Goal: Navigation & Orientation: Find specific page/section

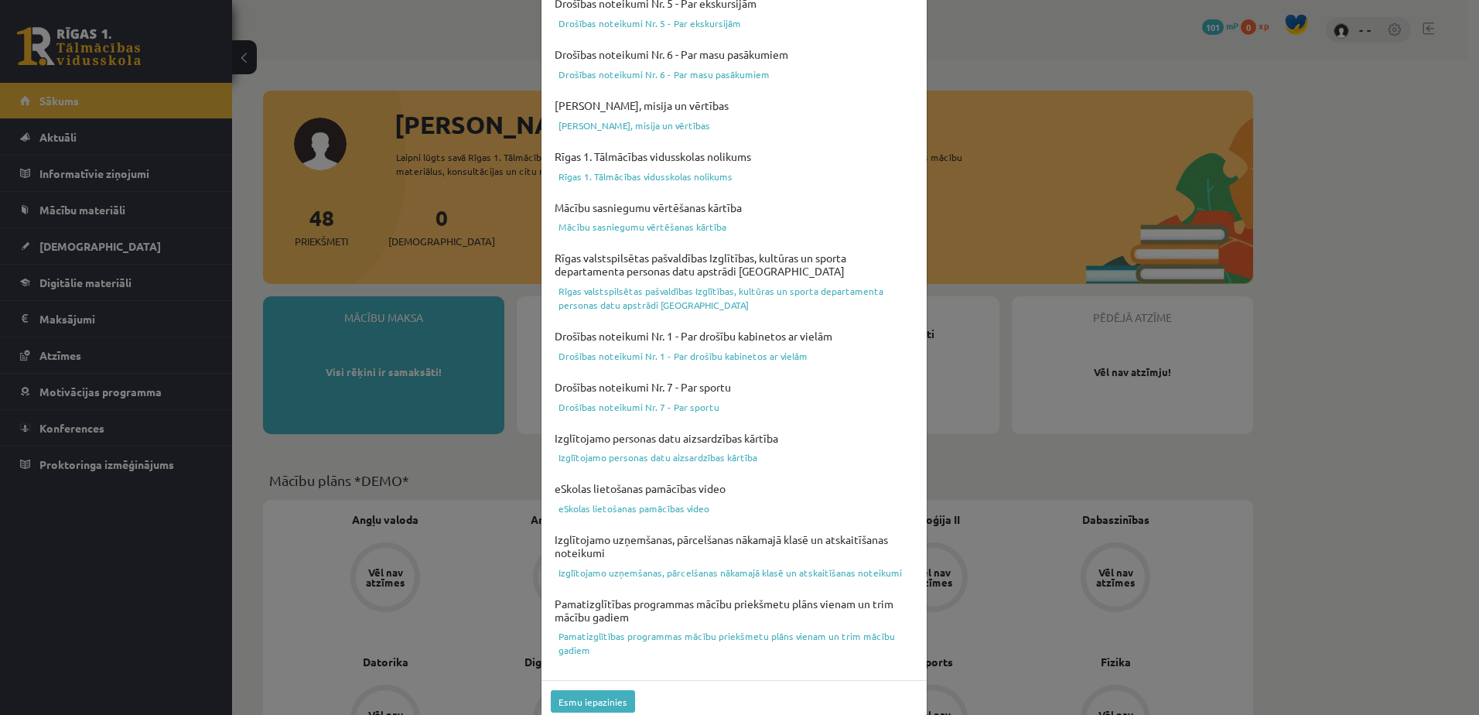
scroll to position [400, 0]
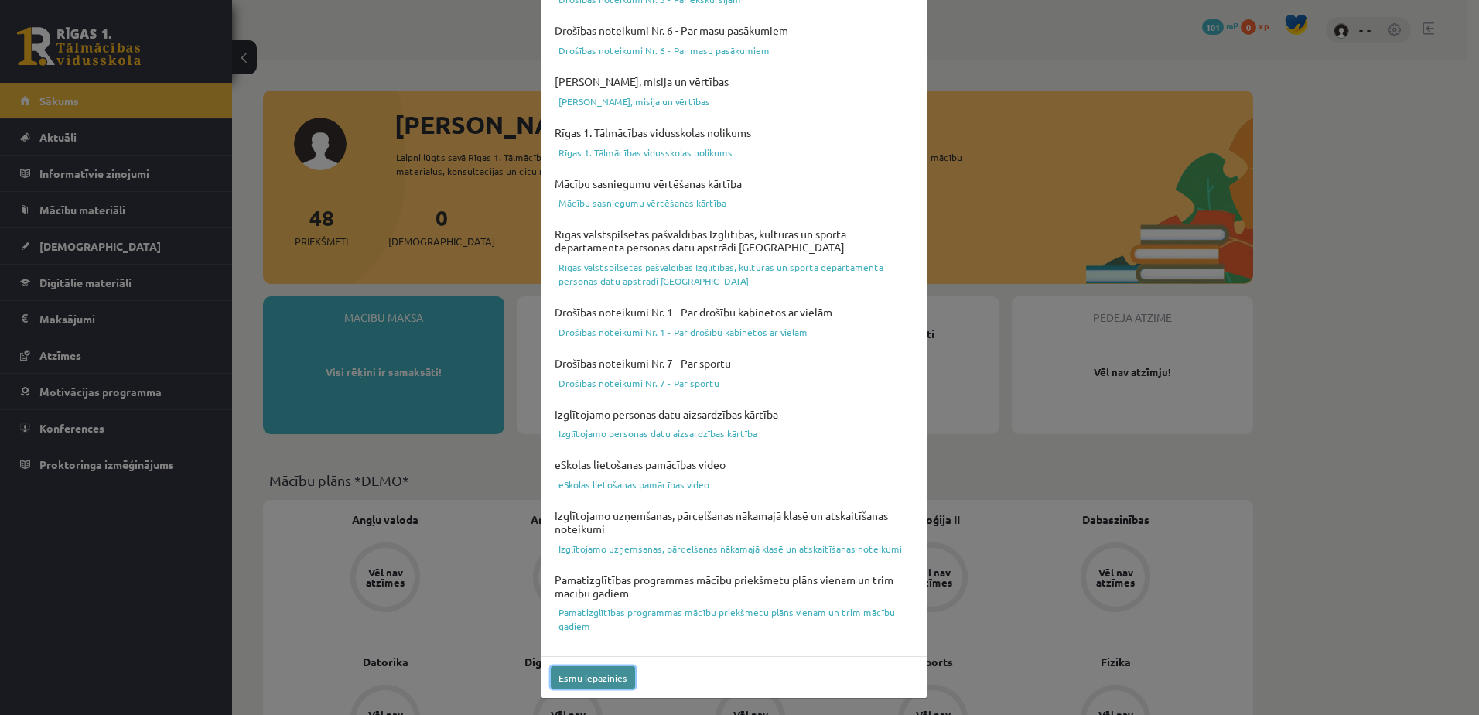
click at [599, 670] on button "Esmu iepazinies" at bounding box center [593, 677] width 84 height 22
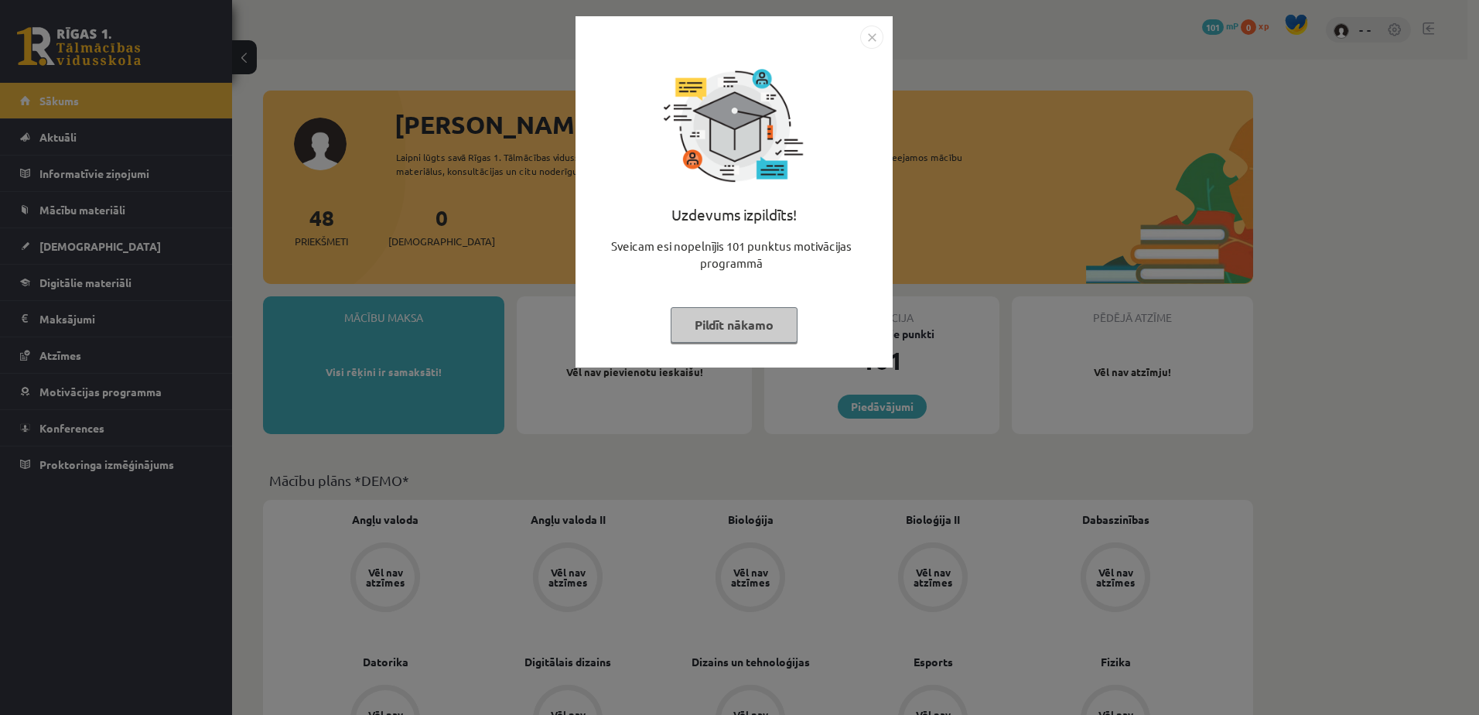
click at [697, 333] on button "Pildīt nākamo" at bounding box center [734, 325] width 127 height 36
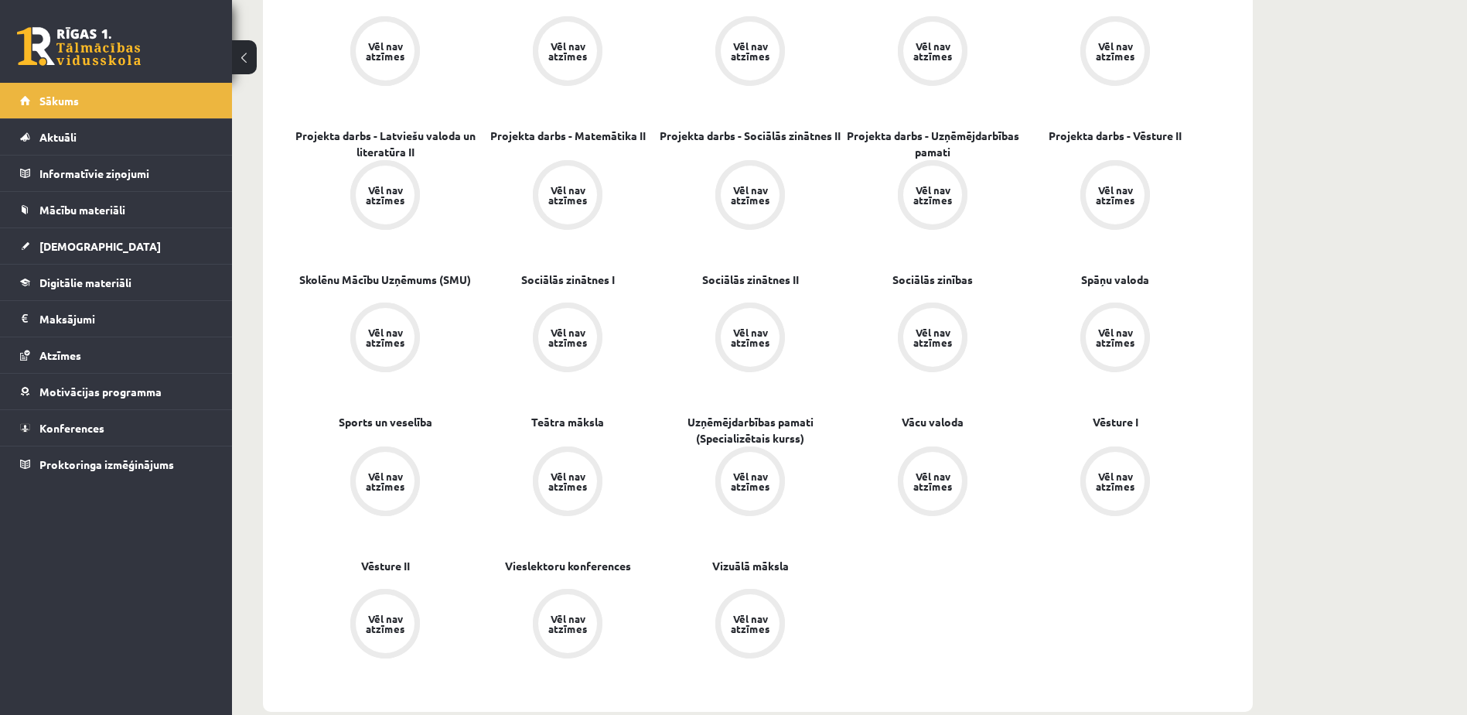
scroll to position [1624, 0]
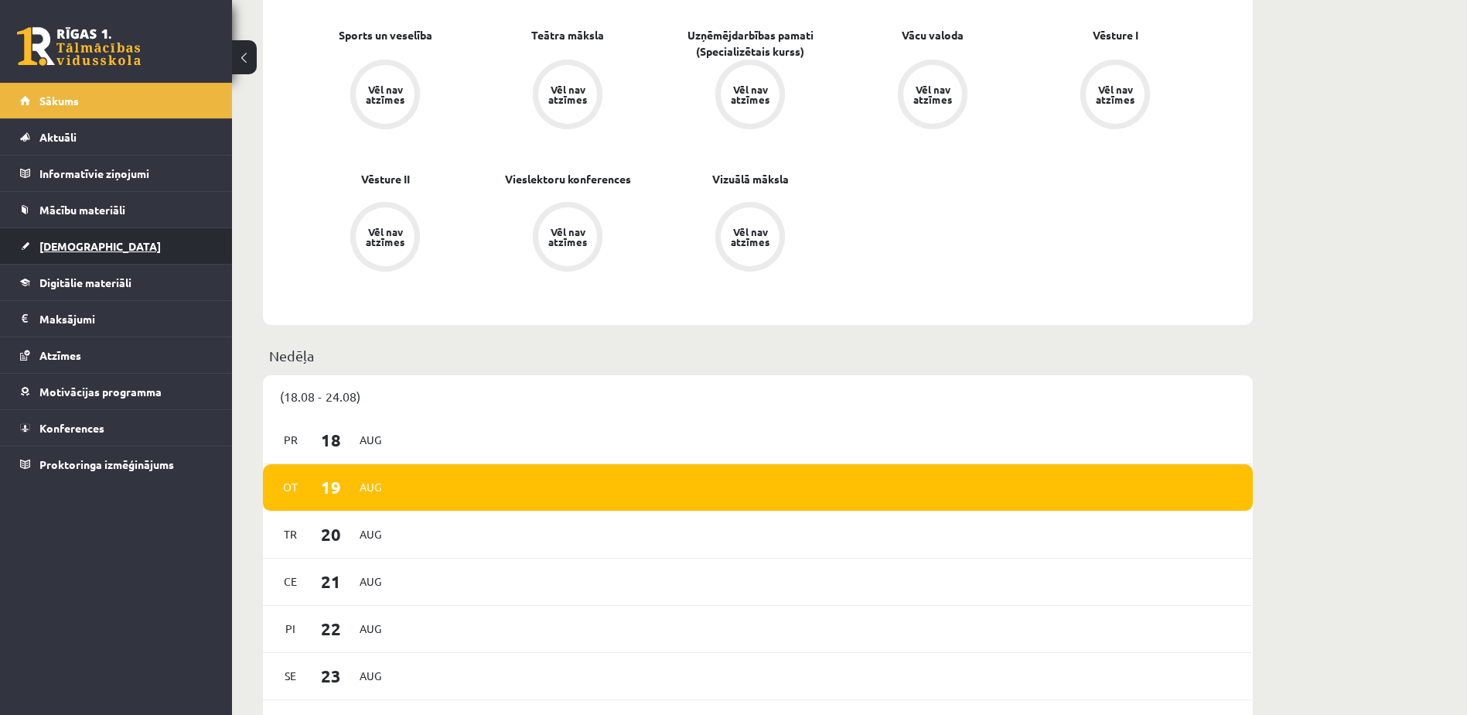
click at [159, 245] on link "[DEMOGRAPHIC_DATA]" at bounding box center [116, 246] width 193 height 36
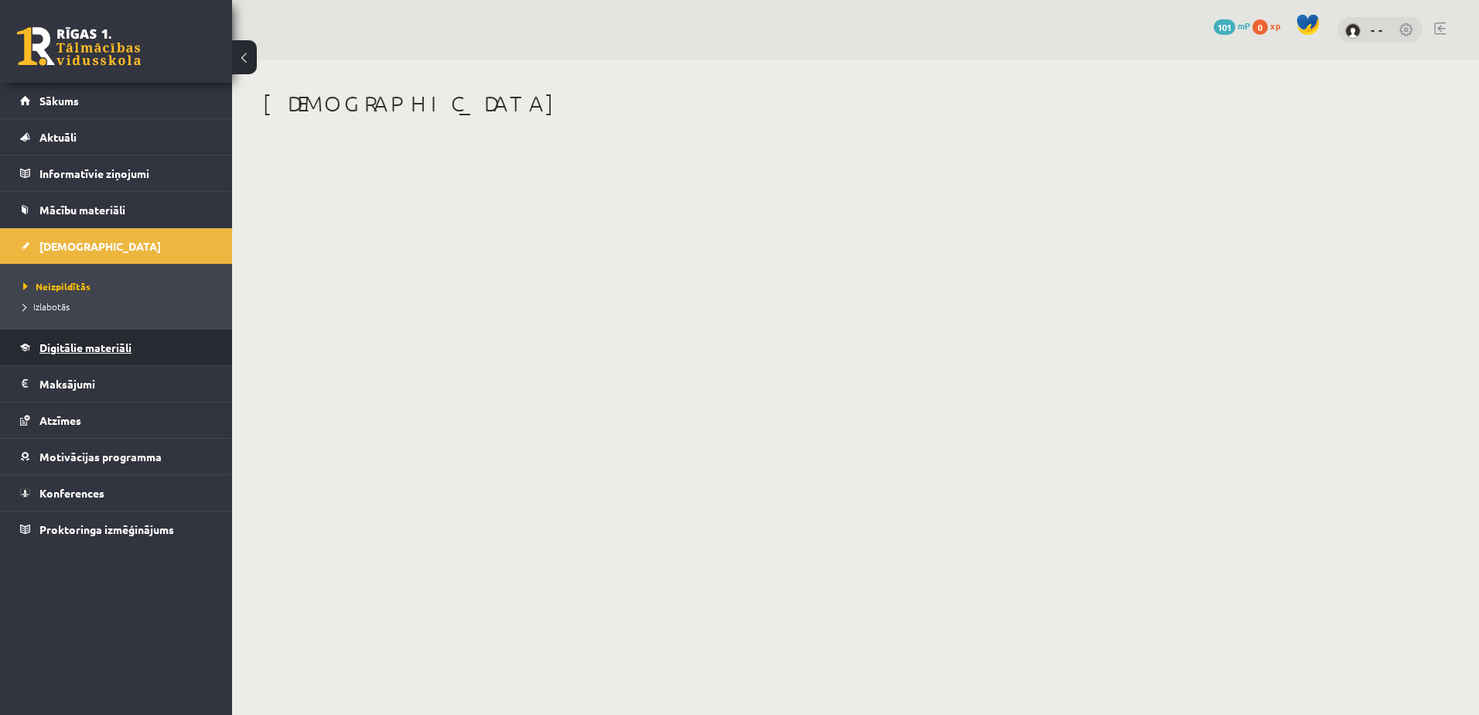
click at [200, 353] on link "Digitālie materiāli" at bounding box center [116, 347] width 193 height 36
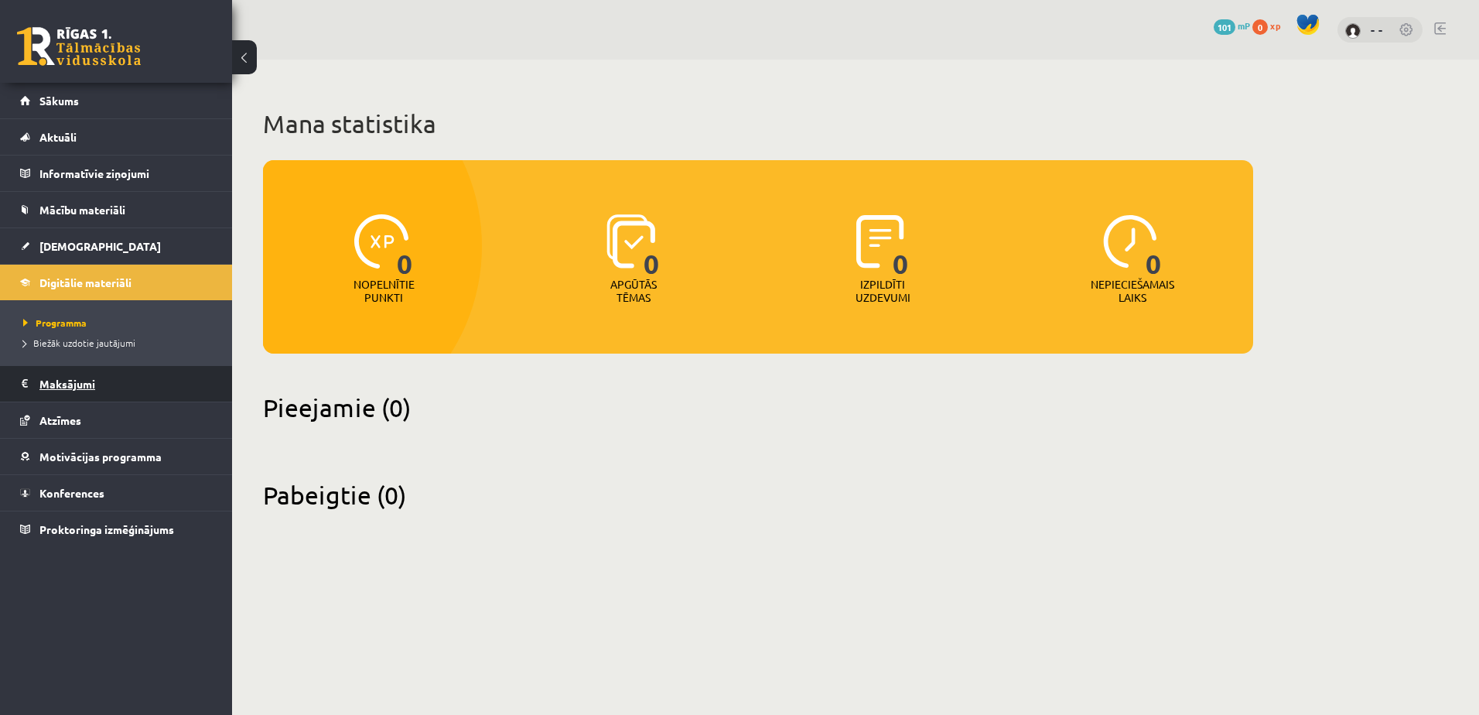
click at [157, 387] on legend "Maksājumi 0" at bounding box center [125, 384] width 173 height 36
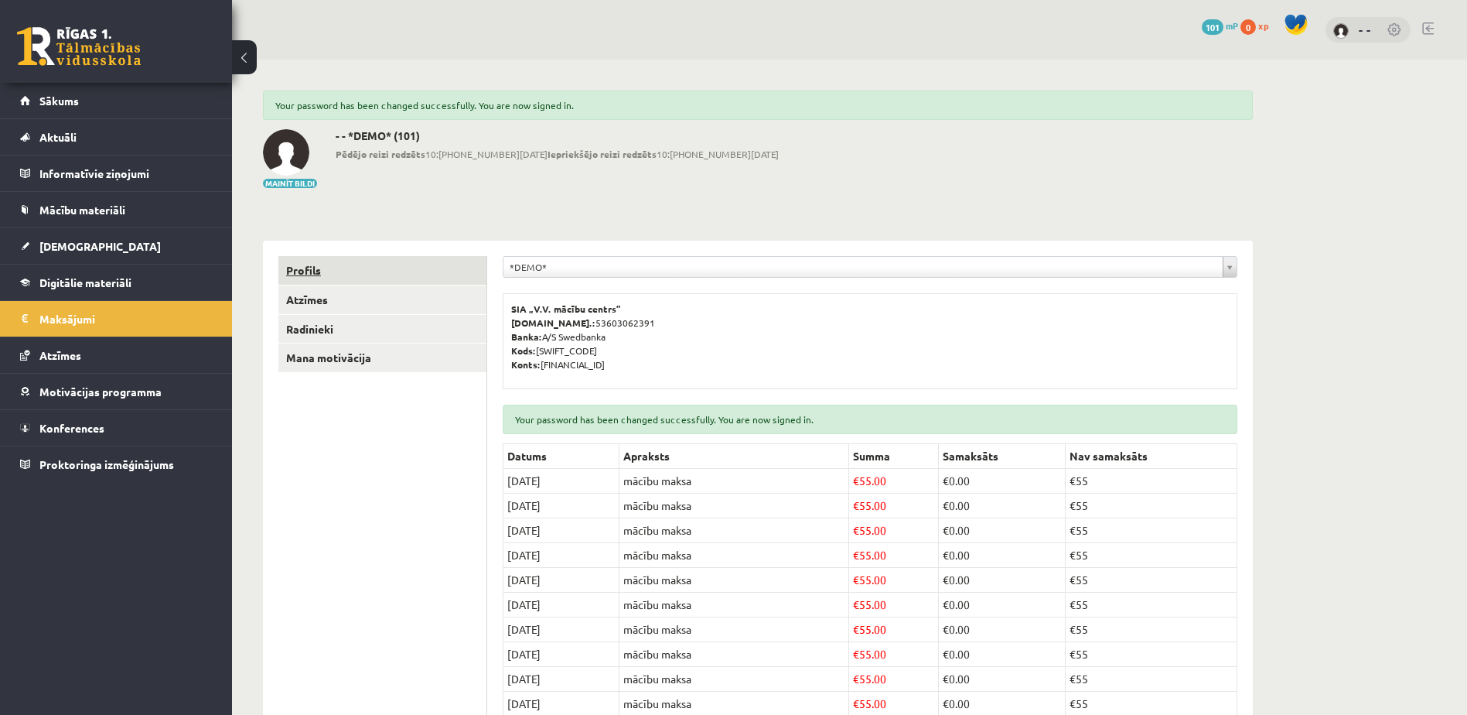
click at [317, 278] on link "Profils" at bounding box center [382, 270] width 208 height 29
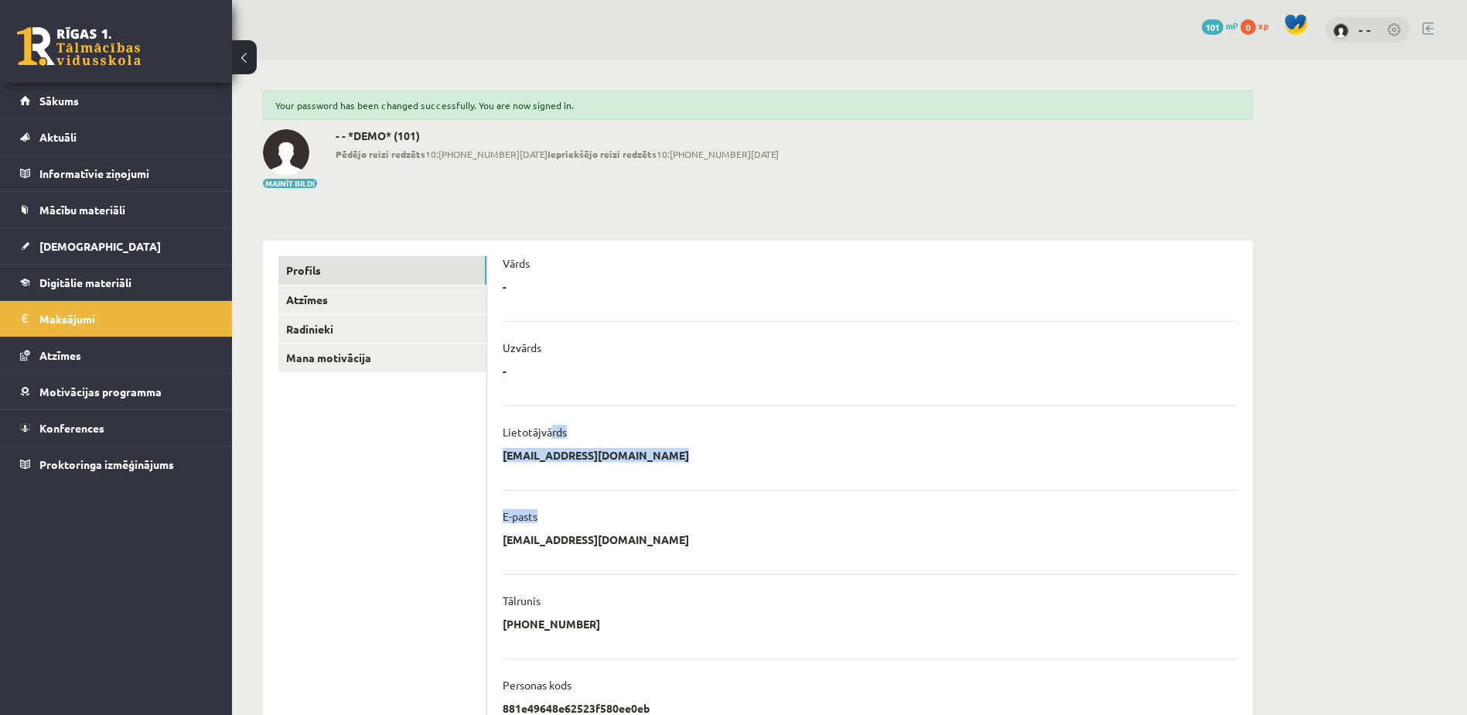
click at [677, 503] on ul "**********" at bounding box center [870, 581] width 735 height 688
click at [961, 466] on div "**********" at bounding box center [870, 459] width 735 height 23
click at [1390, 30] on link at bounding box center [1395, 30] width 15 height 15
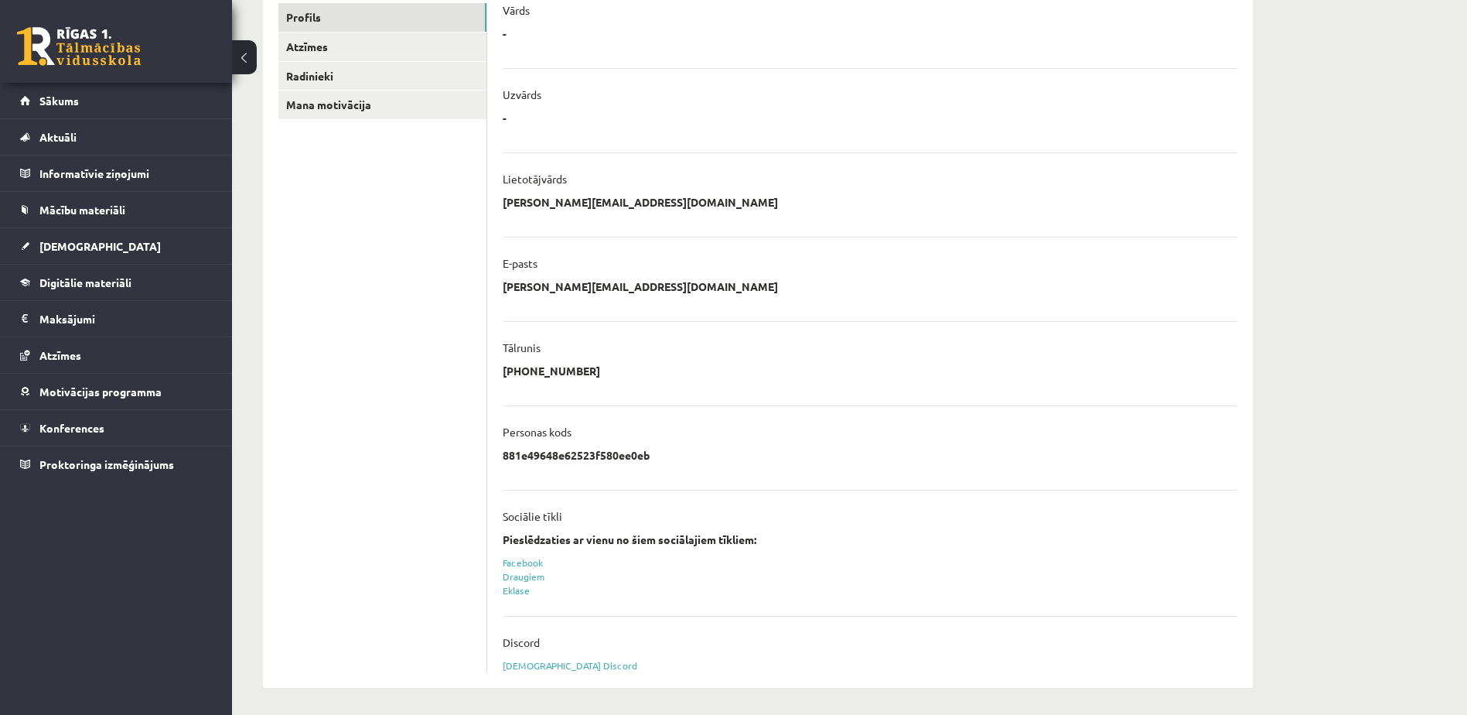
scroll to position [218, 0]
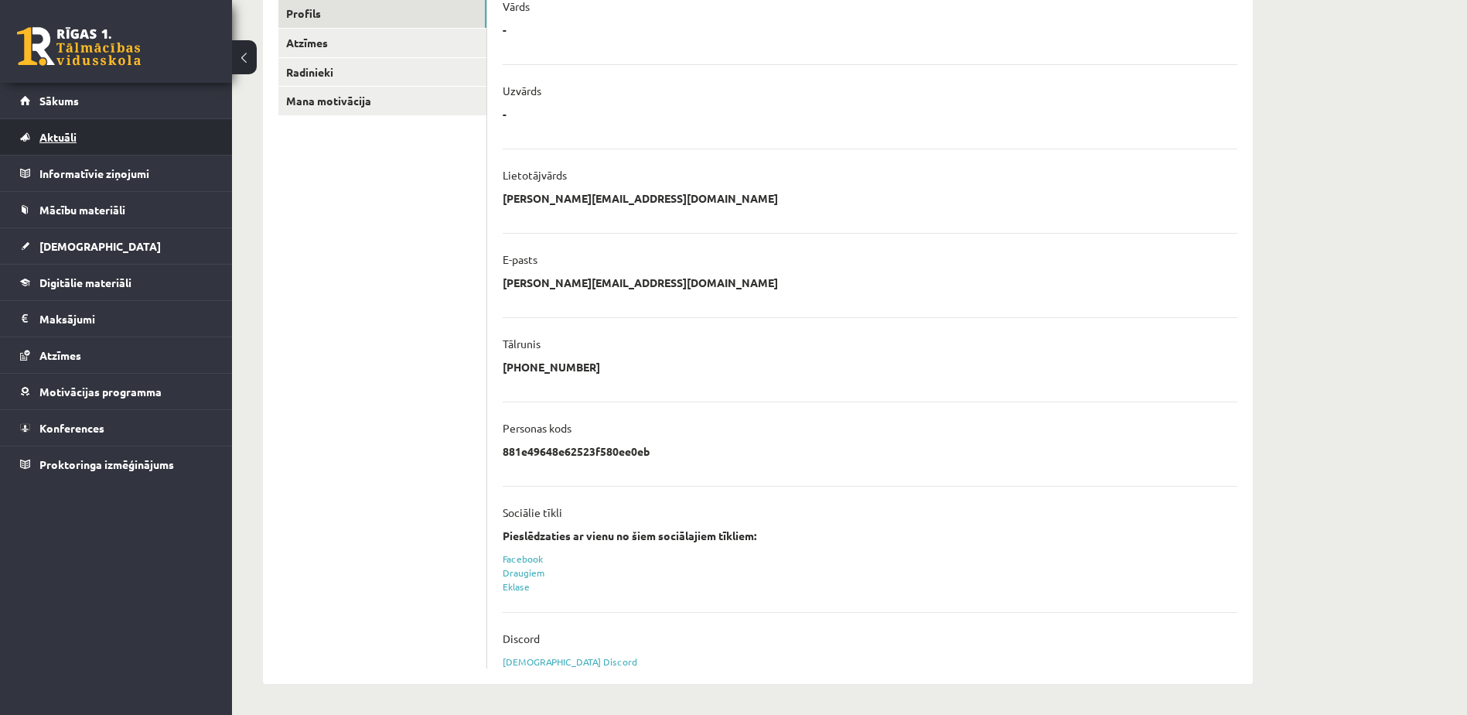
click at [152, 147] on link "Aktuāli" at bounding box center [116, 137] width 193 height 36
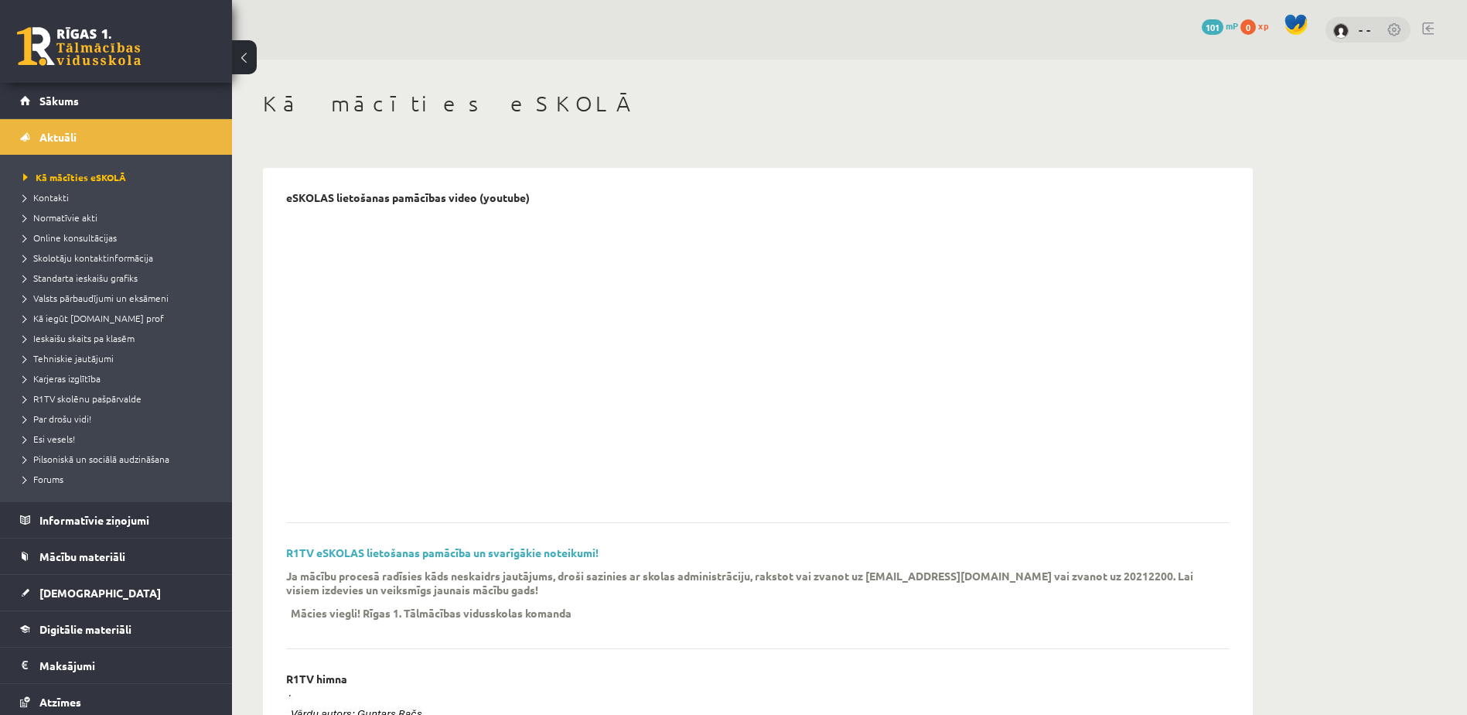
click at [121, 39] on link at bounding box center [79, 46] width 124 height 39
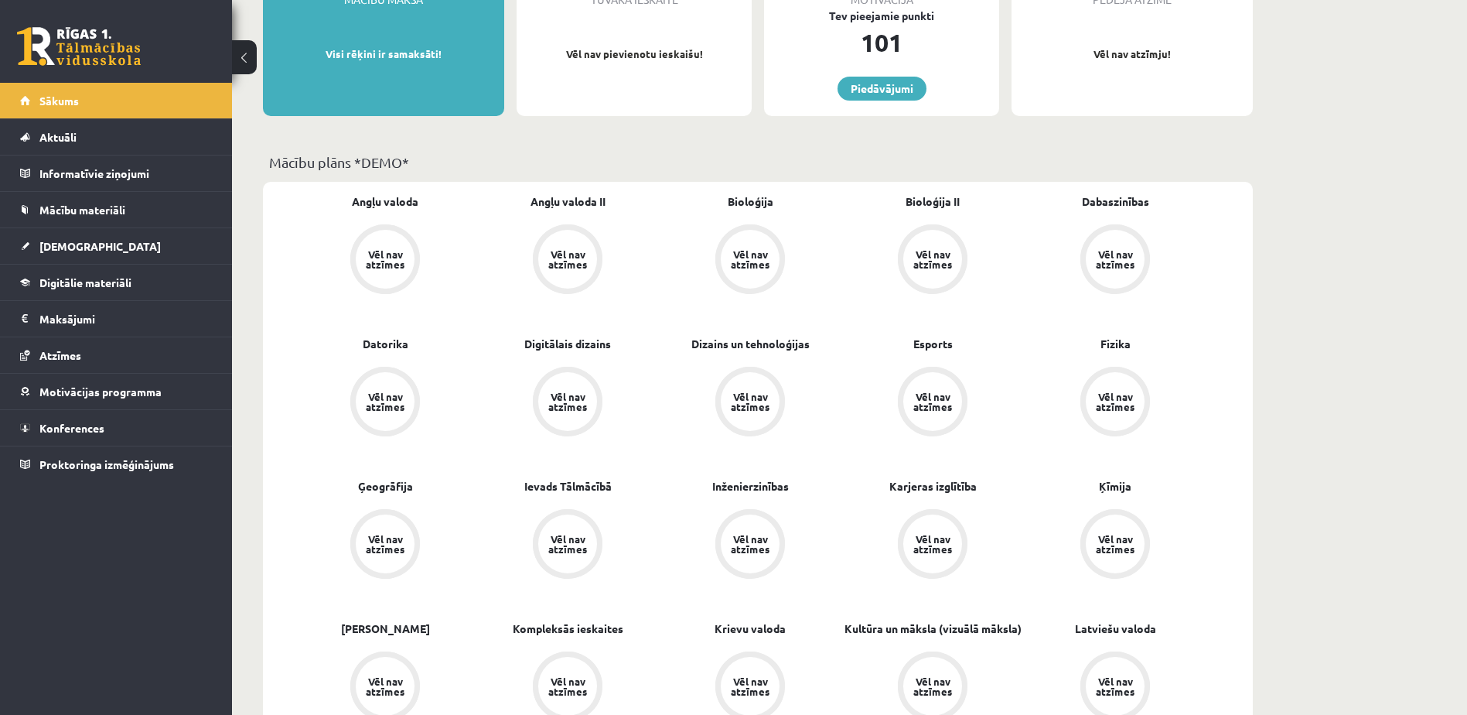
scroll to position [309, 0]
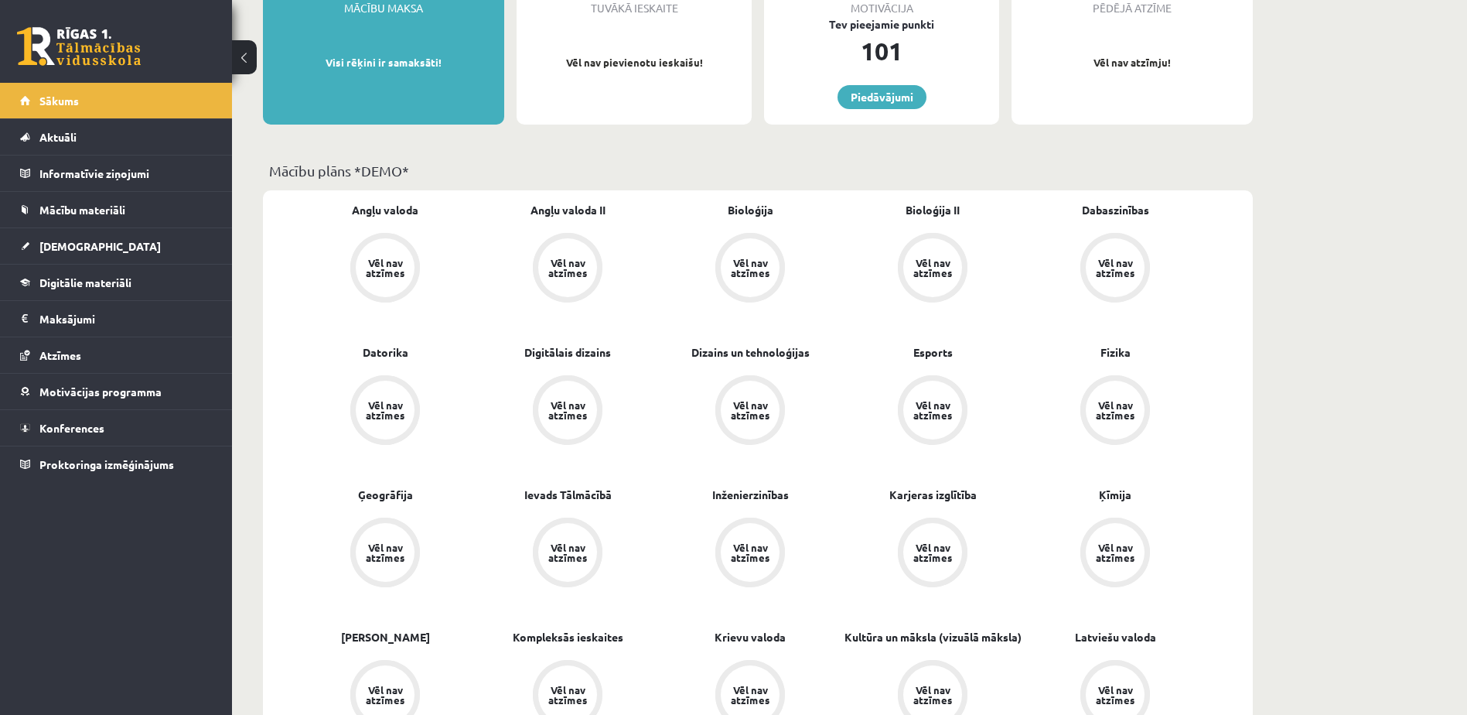
click at [937, 269] on div "Vēl nav atzīmes" at bounding box center [932, 268] width 43 height 20
